Goal: Task Accomplishment & Management: Complete application form

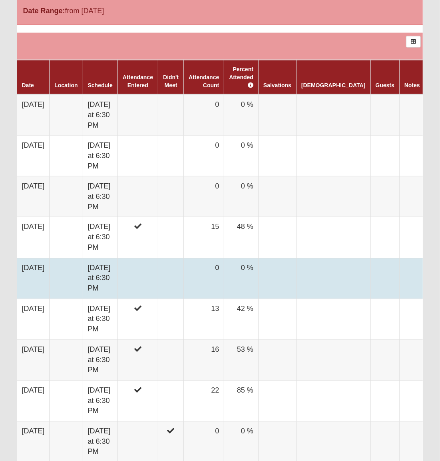
scroll to position [494, 0]
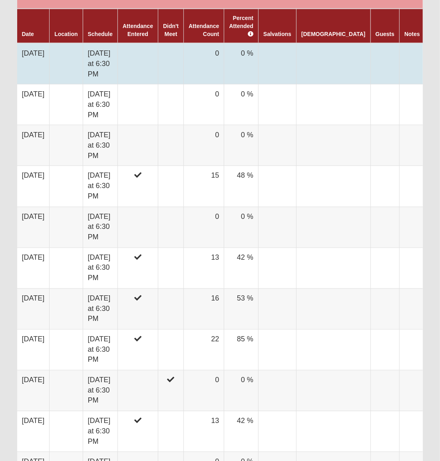
click at [146, 52] on td at bounding box center [138, 63] width 40 height 41
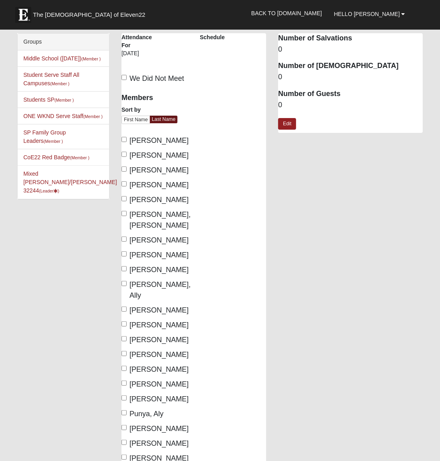
click at [125, 154] on input "Boline, Ellie" at bounding box center [124, 154] width 5 height 5
checkbox input "true"
click at [125, 167] on input "Burda, Emory" at bounding box center [124, 168] width 5 height 5
checkbox input "true"
click at [124, 200] on label "DeVries, Anna" at bounding box center [155, 199] width 66 height 11
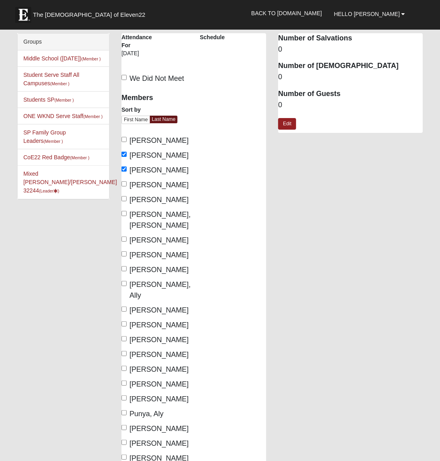
click at [124, 200] on input "DeVries, Anna" at bounding box center [124, 198] width 5 height 5
checkbox input "true"
click at [124, 213] on input "Hart, Jackson" at bounding box center [124, 213] width 5 height 5
checkbox input "true"
click at [125, 266] on input "Jester, Michael" at bounding box center [124, 268] width 5 height 5
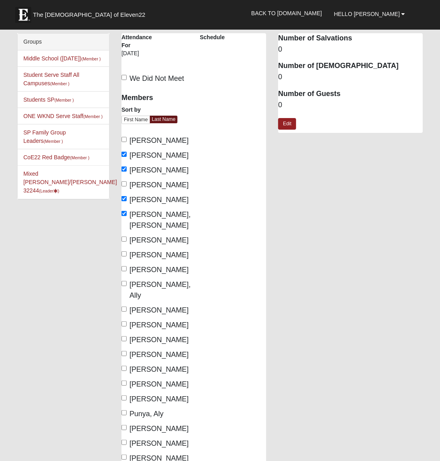
checkbox input "true"
click at [125, 281] on input "Kassman, Ally" at bounding box center [124, 283] width 5 height 5
checkbox input "true"
click at [125, 306] on input "King, Amelia" at bounding box center [124, 308] width 5 height 5
checkbox input "true"
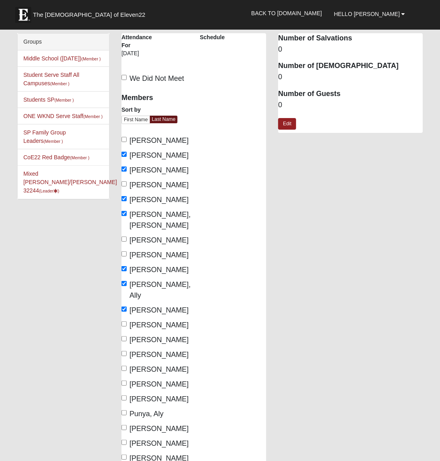
click at [124, 321] on input "Kraut, Claudia" at bounding box center [124, 323] width 5 height 5
checkbox input "false"
click at [124, 336] on input "Martin, Emma" at bounding box center [124, 338] width 5 height 5
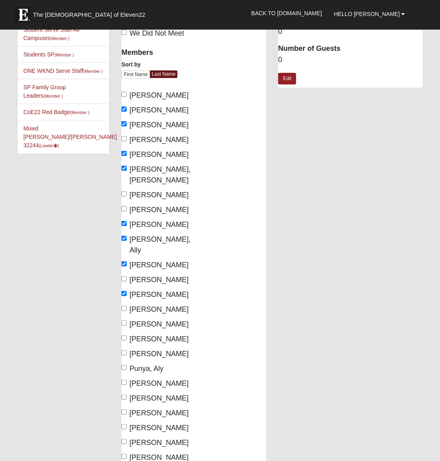
scroll to position [53, 0]
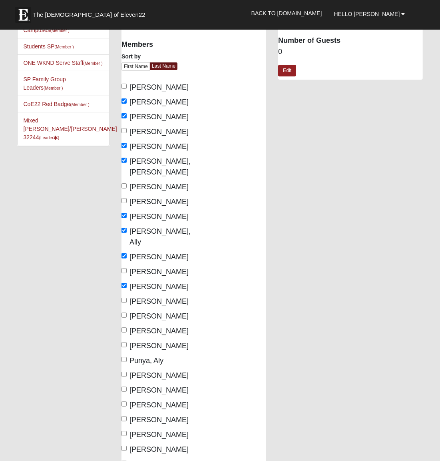
click at [125, 281] on label "Martin, Emma" at bounding box center [155, 286] width 66 height 11
click at [125, 283] on input "Martin, Emma" at bounding box center [124, 285] width 5 height 5
checkbox input "false"
click at [126, 298] on input "Middleton, Peyton" at bounding box center [124, 300] width 5 height 5
checkbox input "true"
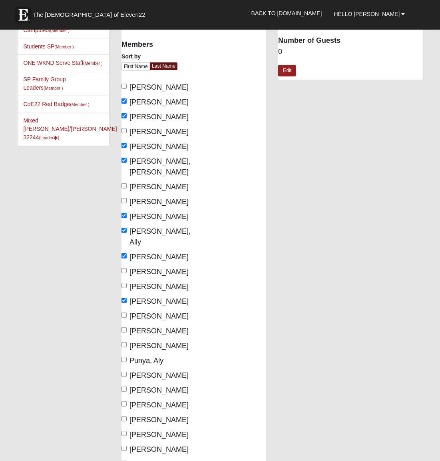
click at [126, 327] on input "Mohr, Nate" at bounding box center [124, 329] width 5 height 5
checkbox input "true"
click at [125, 342] on input "Pond, Ryan" at bounding box center [124, 344] width 5 height 5
checkbox input "true"
click at [126, 357] on input "Punya, Aly" at bounding box center [124, 359] width 5 height 5
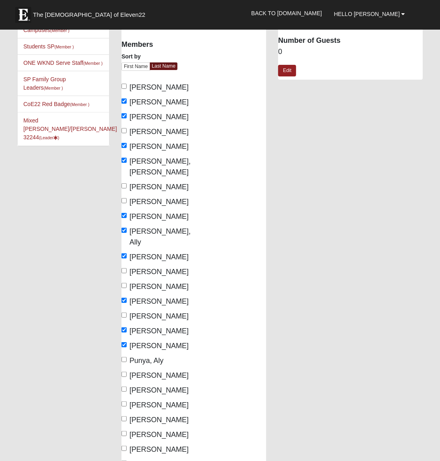
checkbox input "true"
click at [126, 372] on input "Ramirez, Cierra" at bounding box center [124, 374] width 5 height 5
checkbox input "true"
click at [127, 355] on label "Punya, Aly" at bounding box center [143, 360] width 42 height 11
click at [127, 357] on input "Punya, Aly" at bounding box center [124, 359] width 5 height 5
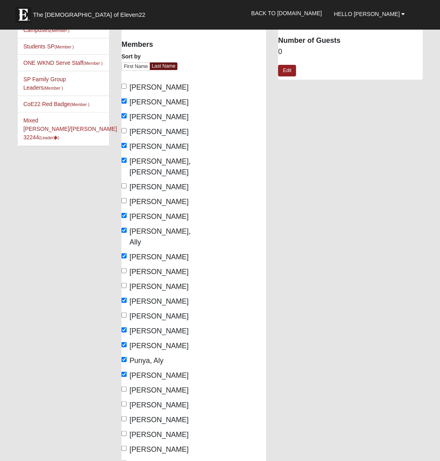
checkbox input "false"
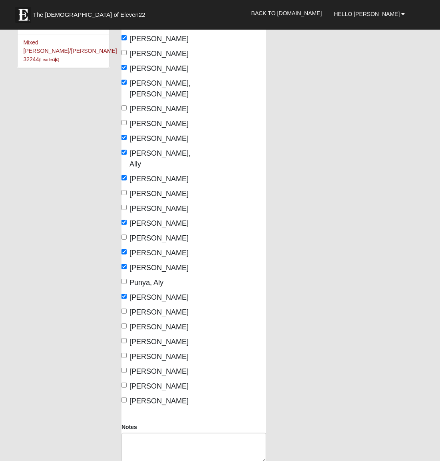
scroll to position [141, 0]
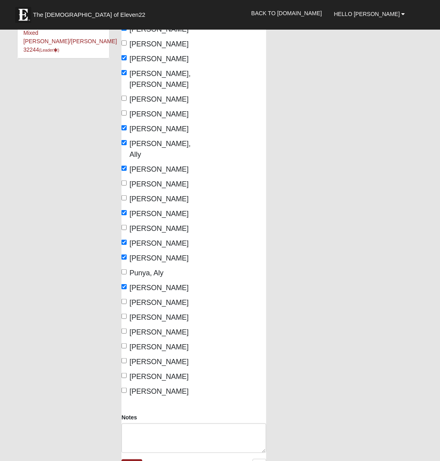
click at [139, 313] on span "Russ, Kendall" at bounding box center [159, 317] width 59 height 8
click at [127, 314] on input "Russ, Kendall" at bounding box center [124, 316] width 5 height 5
checkbox input "true"
click at [141, 328] on span "Shamblin, Jacob" at bounding box center [159, 332] width 59 height 8
click at [127, 328] on input "Shamblin, Jacob" at bounding box center [124, 330] width 5 height 5
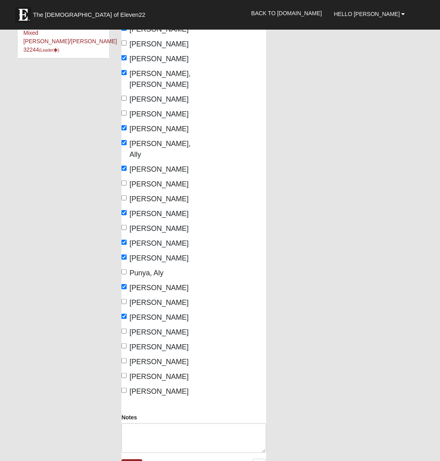
checkbox input "true"
click at [144, 356] on label "Stevenson, Diana" at bounding box center [155, 361] width 66 height 11
click at [127, 358] on input "Stevenson, Diana" at bounding box center [124, 360] width 5 height 5
checkbox input "true"
click at [144, 372] on span "Vanderlaan, Kayla" at bounding box center [159, 376] width 59 height 8
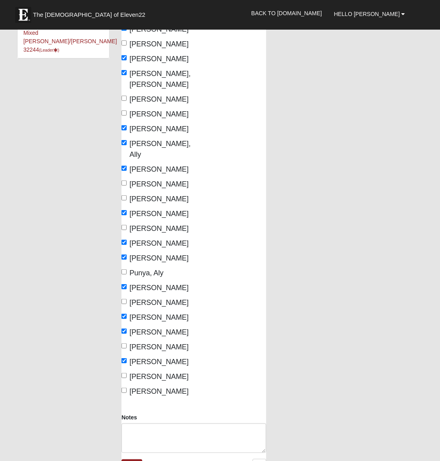
click at [127, 373] on input "Vanderlaan, Kayla" at bounding box center [124, 375] width 5 height 5
checkbox input "true"
click at [144, 387] on span "Woods, Charlie" at bounding box center [159, 391] width 59 height 8
click at [127, 388] on input "Woods, Charlie" at bounding box center [124, 390] width 5 height 5
click at [144, 387] on span "Woods, Charlie" at bounding box center [159, 391] width 59 height 8
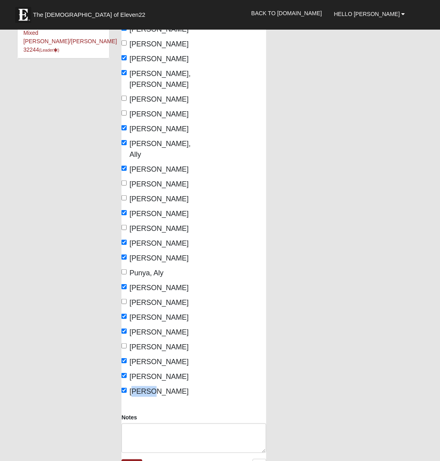
click at [127, 388] on input "Woods, Charlie" at bounding box center [124, 390] width 5 height 5
checkbox input "false"
click at [302, 338] on div "Mixed Russ/Shamblin 32244 Attendance Attendance For 9/29/2025 Schedule We Did N…" at bounding box center [273, 187] width 314 height 590
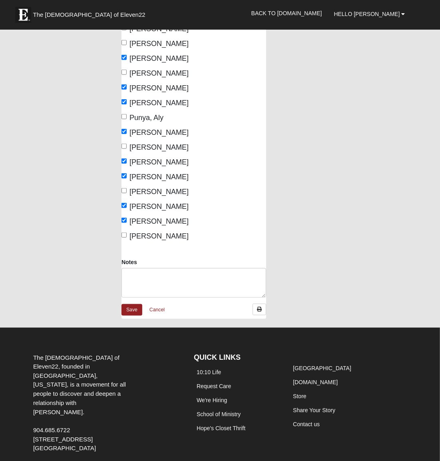
scroll to position [295, 0]
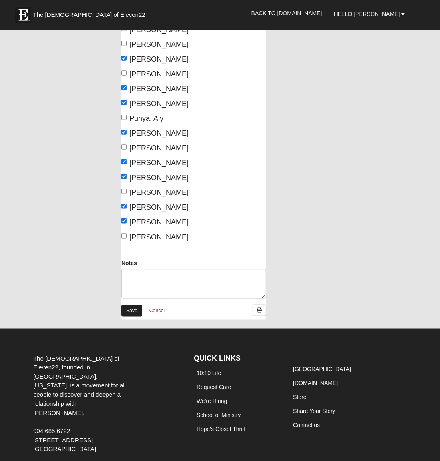
click at [130, 305] on link "Save" at bounding box center [132, 311] width 21 height 12
